Goal: Information Seeking & Learning: Learn about a topic

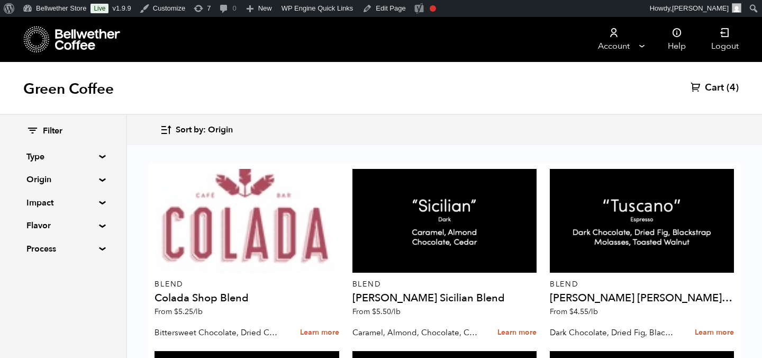
scroll to position [1126, 0]
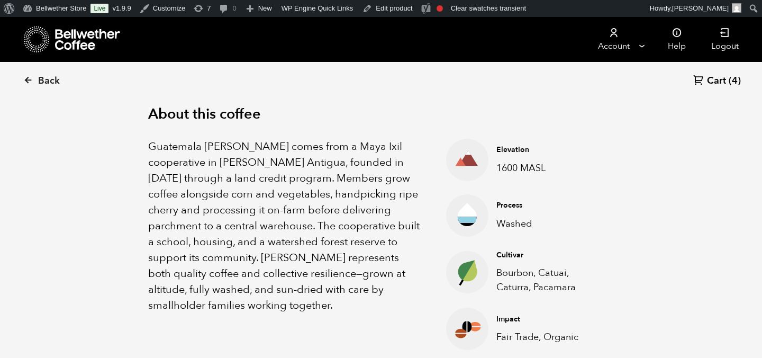
scroll to position [335, 0]
drag, startPoint x: 221, startPoint y: 160, endPoint x: 327, endPoint y: 159, distance: 106.3
click at [327, 159] on p "Guatemala Flor de Maiz comes from a Maya Ixil cooperative in Villa Hortensia An…" at bounding box center [283, 226] width 271 height 175
copy p "Villa Hortensia Antigua"
